Goal: Task Accomplishment & Management: Use online tool/utility

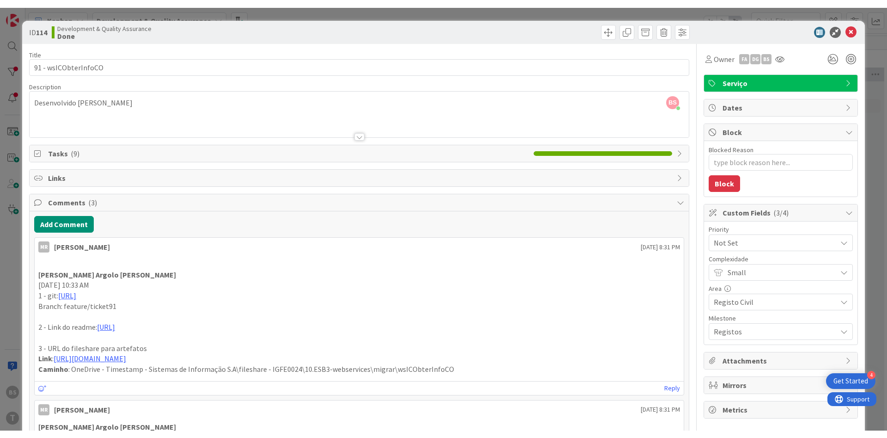
scroll to position [495, 174]
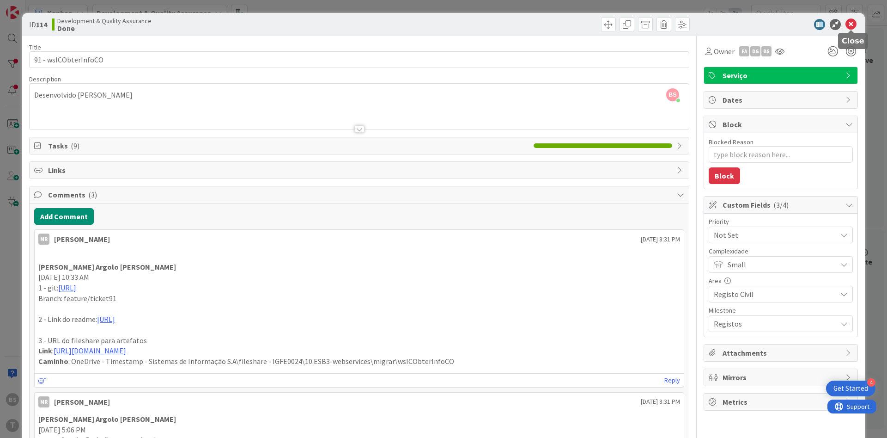
click at [848, 27] on icon at bounding box center [851, 24] width 11 height 11
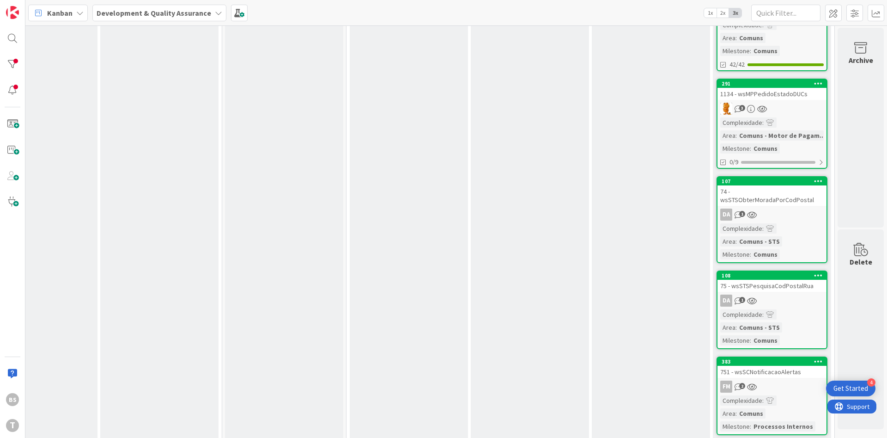
scroll to position [956, 174]
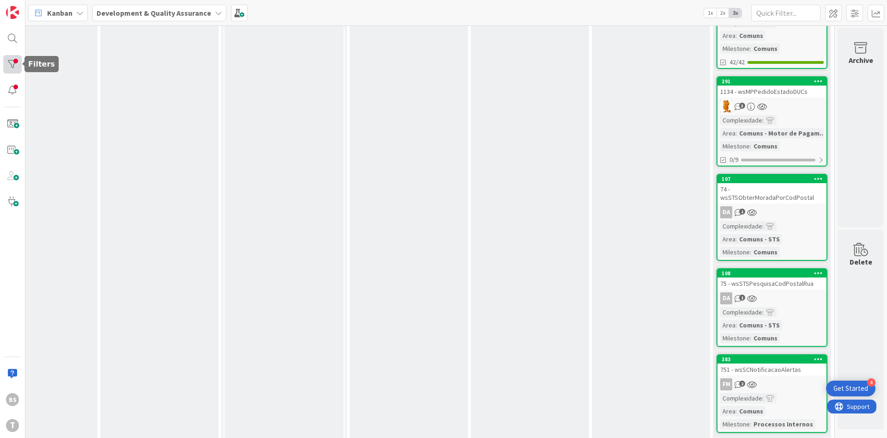
click at [16, 66] on div at bounding box center [12, 64] width 18 height 18
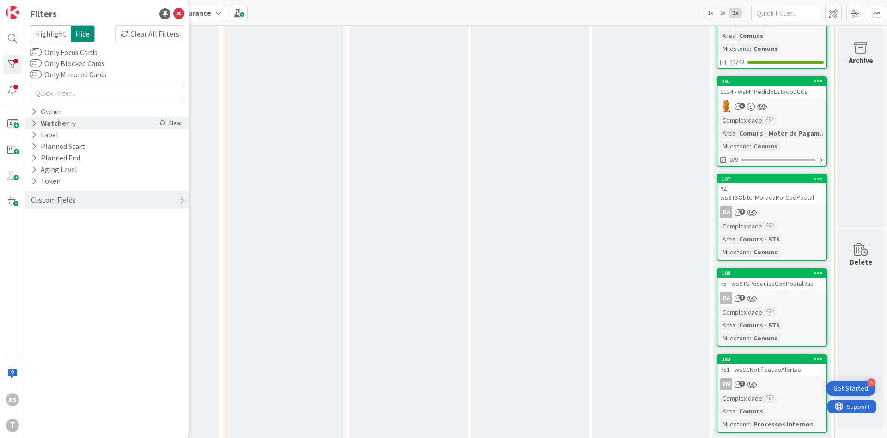
click at [31, 124] on icon at bounding box center [34, 123] width 6 height 8
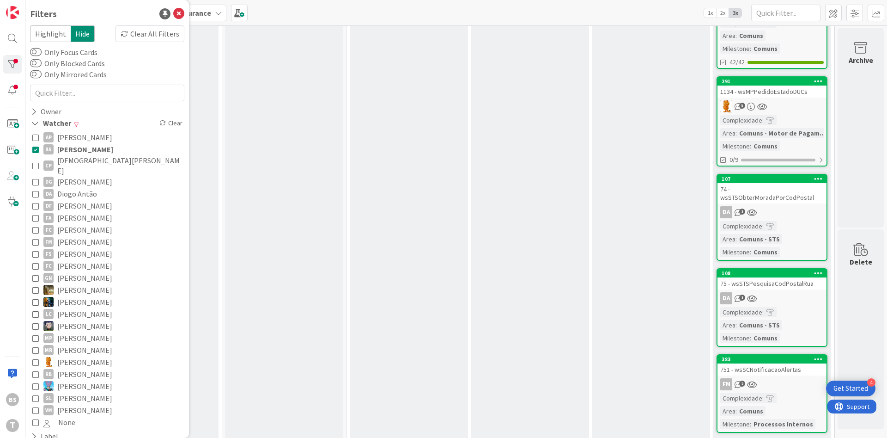
click at [35, 151] on icon at bounding box center [35, 149] width 6 height 6
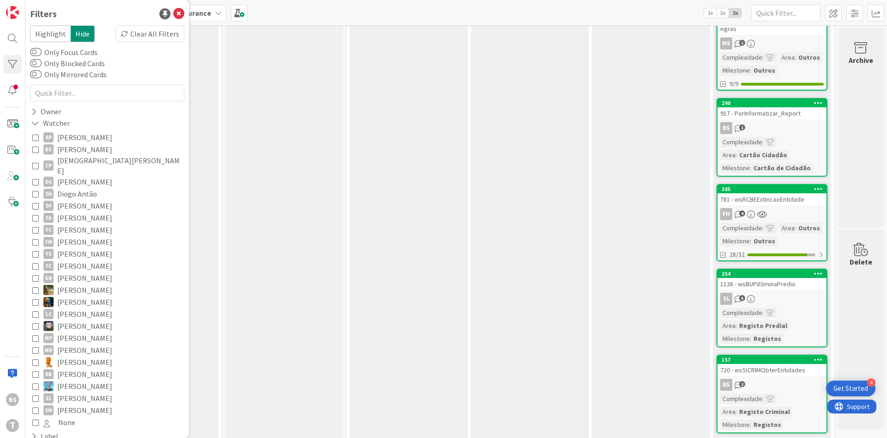
scroll to position [1843, 174]
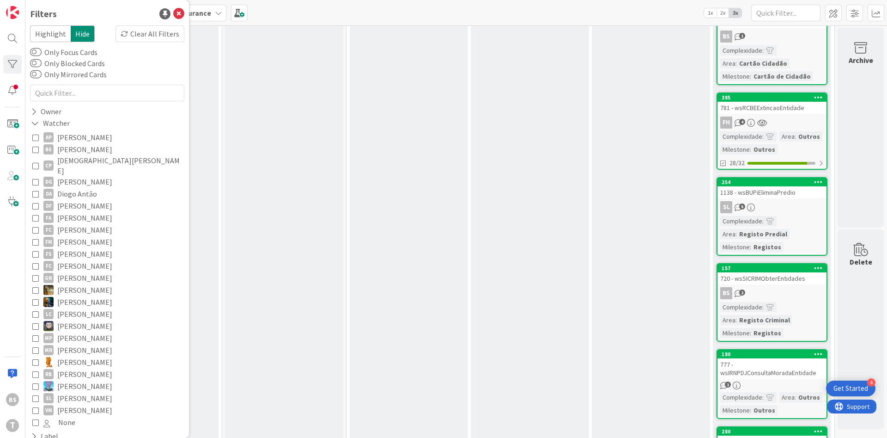
click at [797, 201] on div "SL 5" at bounding box center [772, 207] width 109 height 12
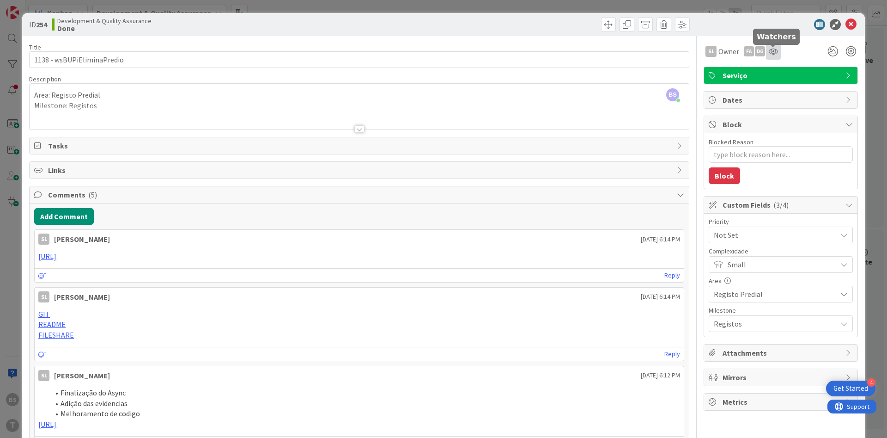
click at [771, 51] on icon at bounding box center [773, 51] width 9 height 7
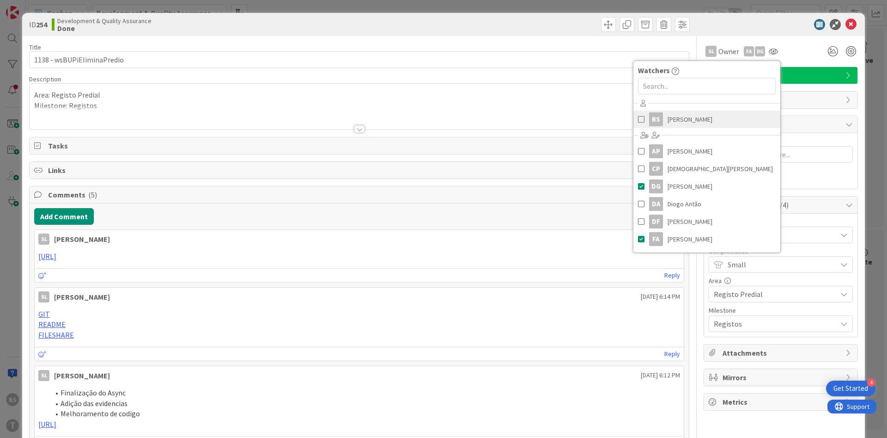
click at [677, 124] on span "[PERSON_NAME]" at bounding box center [690, 119] width 45 height 14
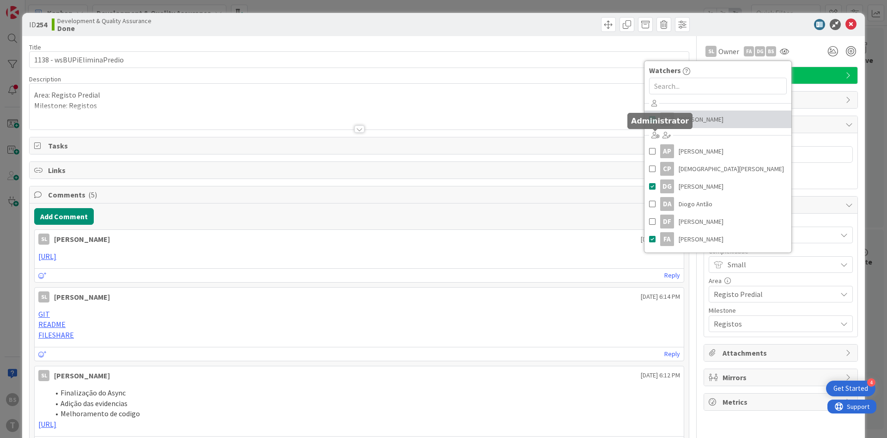
type textarea "x"
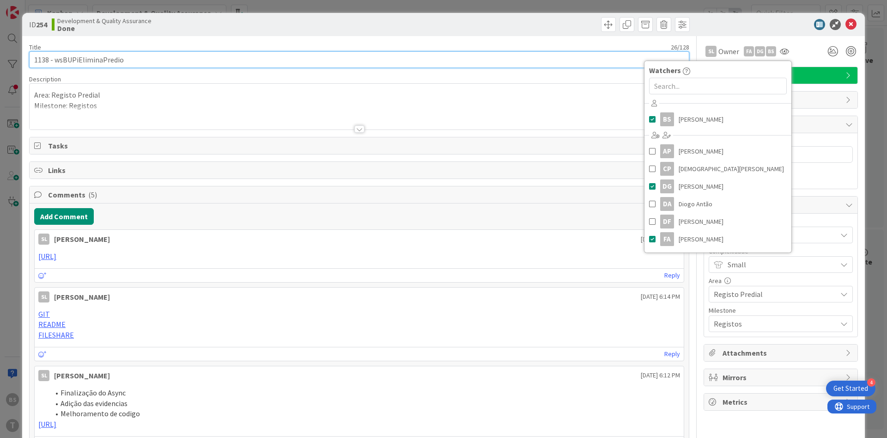
click at [504, 59] on input "1138 - wsBUPiEliminaPredio" at bounding box center [359, 59] width 660 height 17
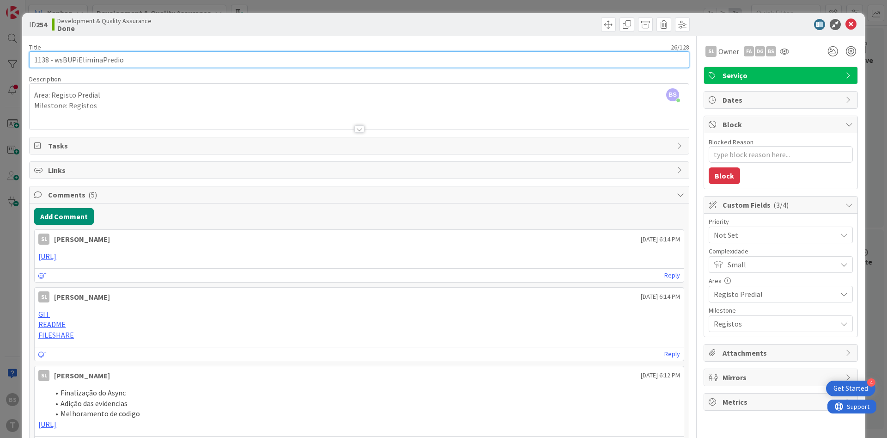
click at [97, 64] on input "1138 - wsBUPiEliminaPredio" at bounding box center [359, 59] width 660 height 17
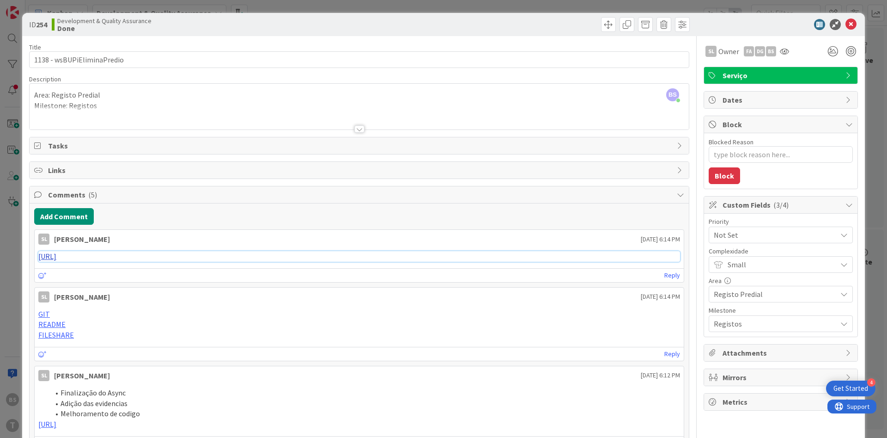
click at [56, 253] on link "[URL]" at bounding box center [47, 255] width 18 height 9
